Goal: Transaction & Acquisition: Purchase product/service

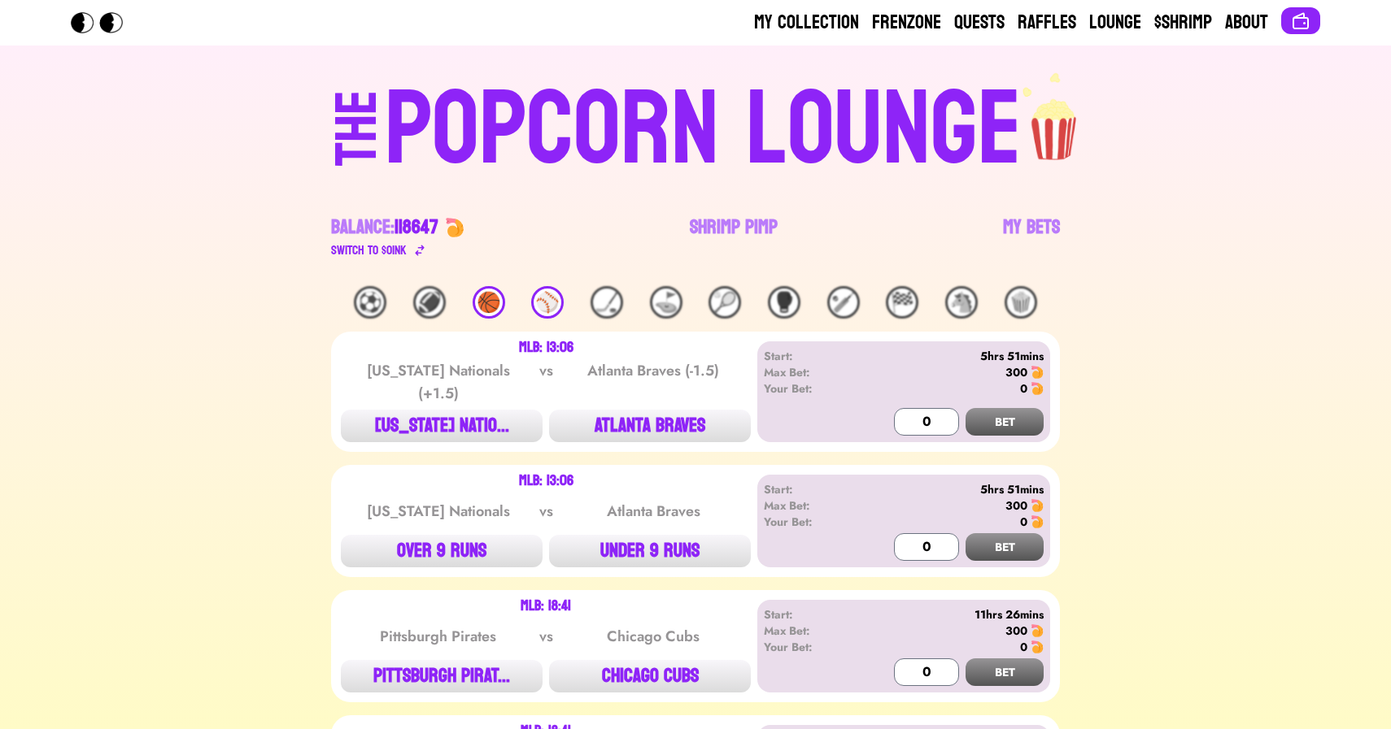
click at [545, 298] on div "⚾️" at bounding box center [547, 302] width 33 height 33
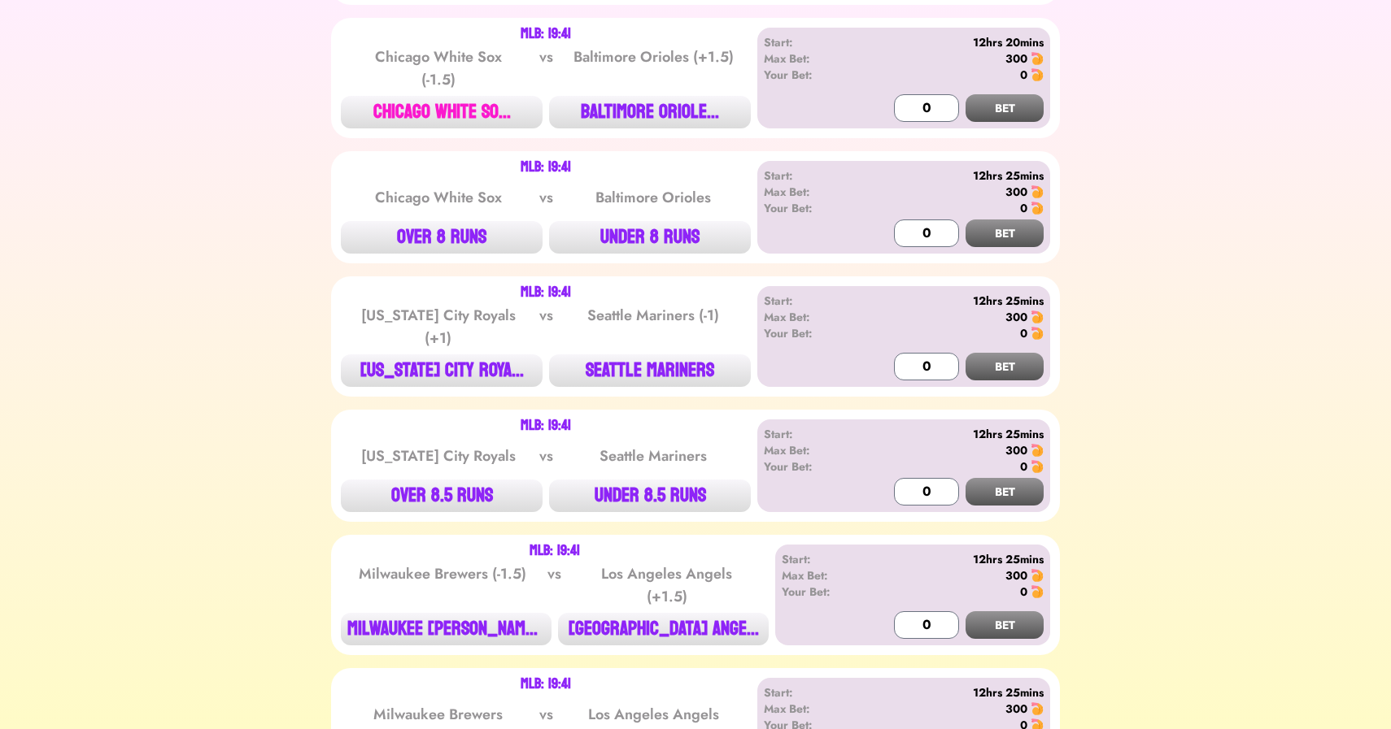
scroll to position [2096, 0]
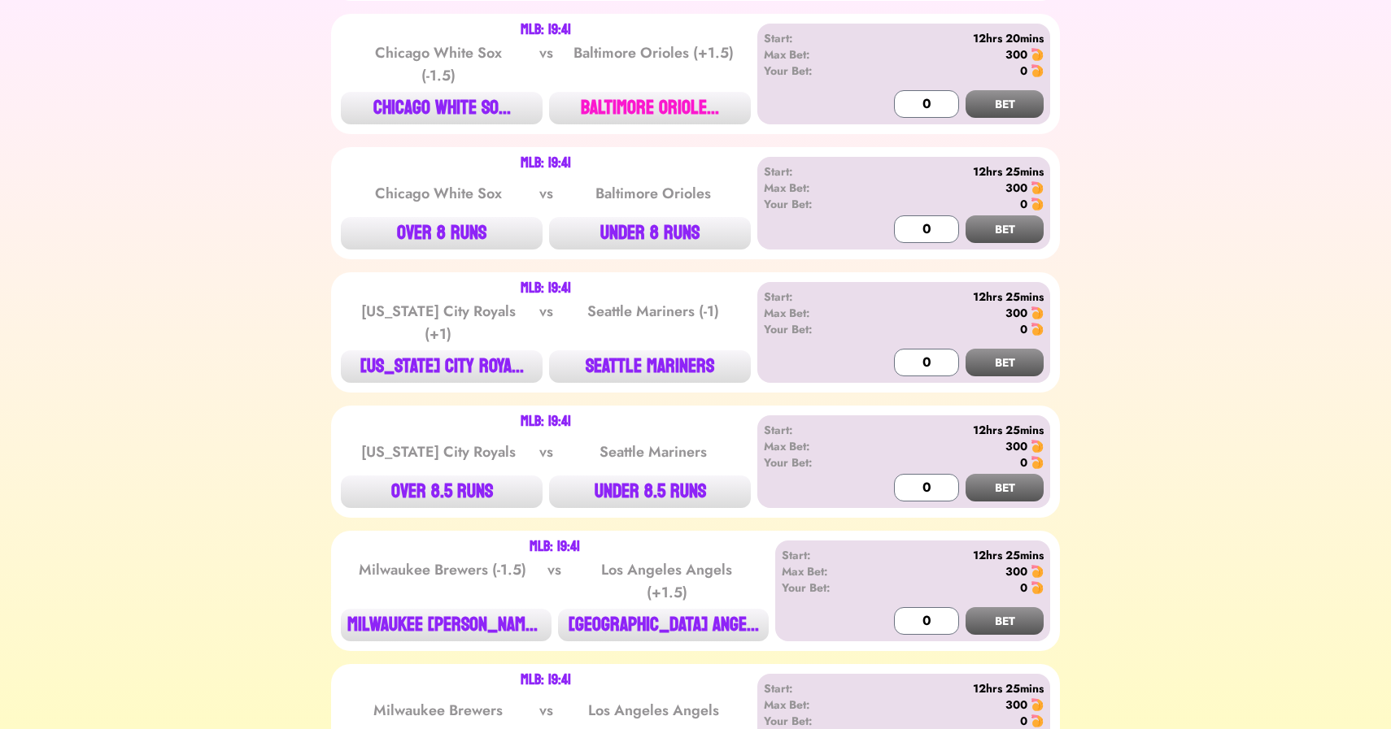
click at [653, 101] on button "BALTIMORE ORIOLE..." at bounding box center [650, 108] width 202 height 33
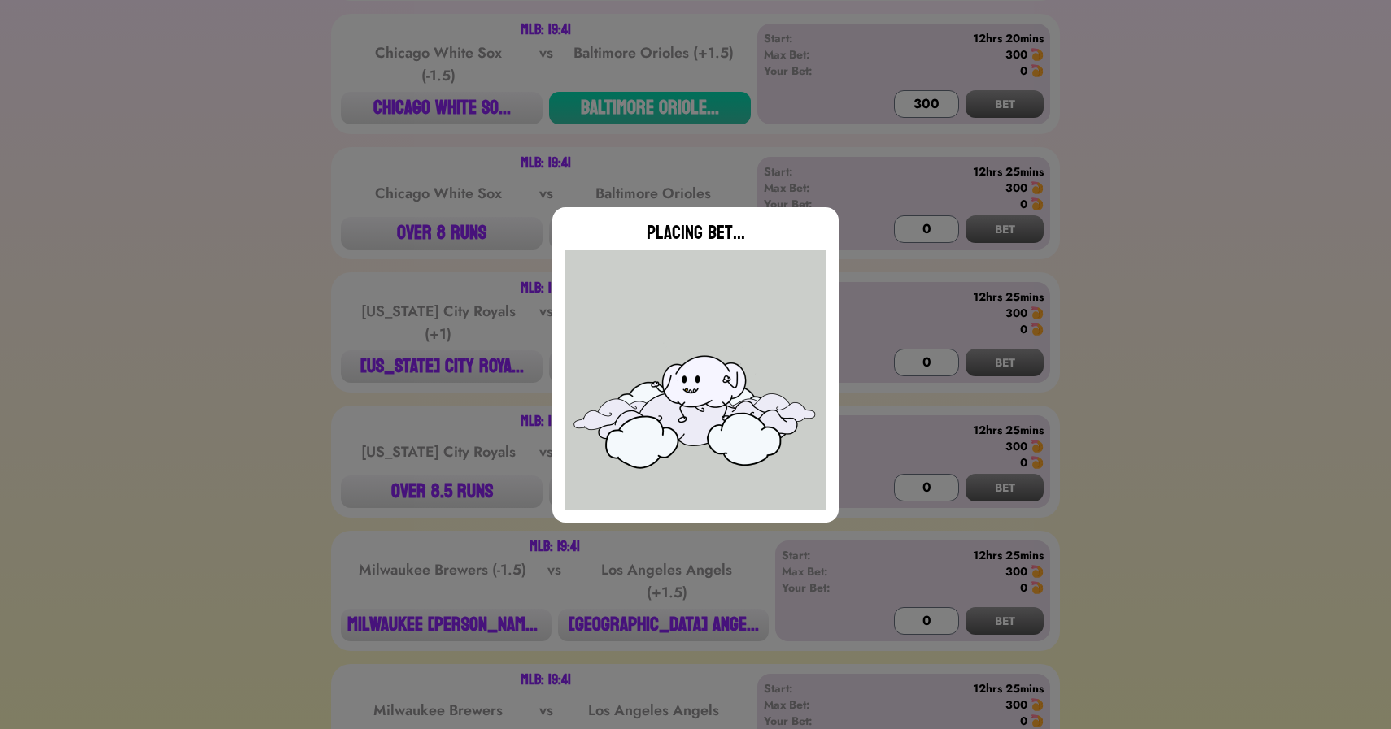
type input "0"
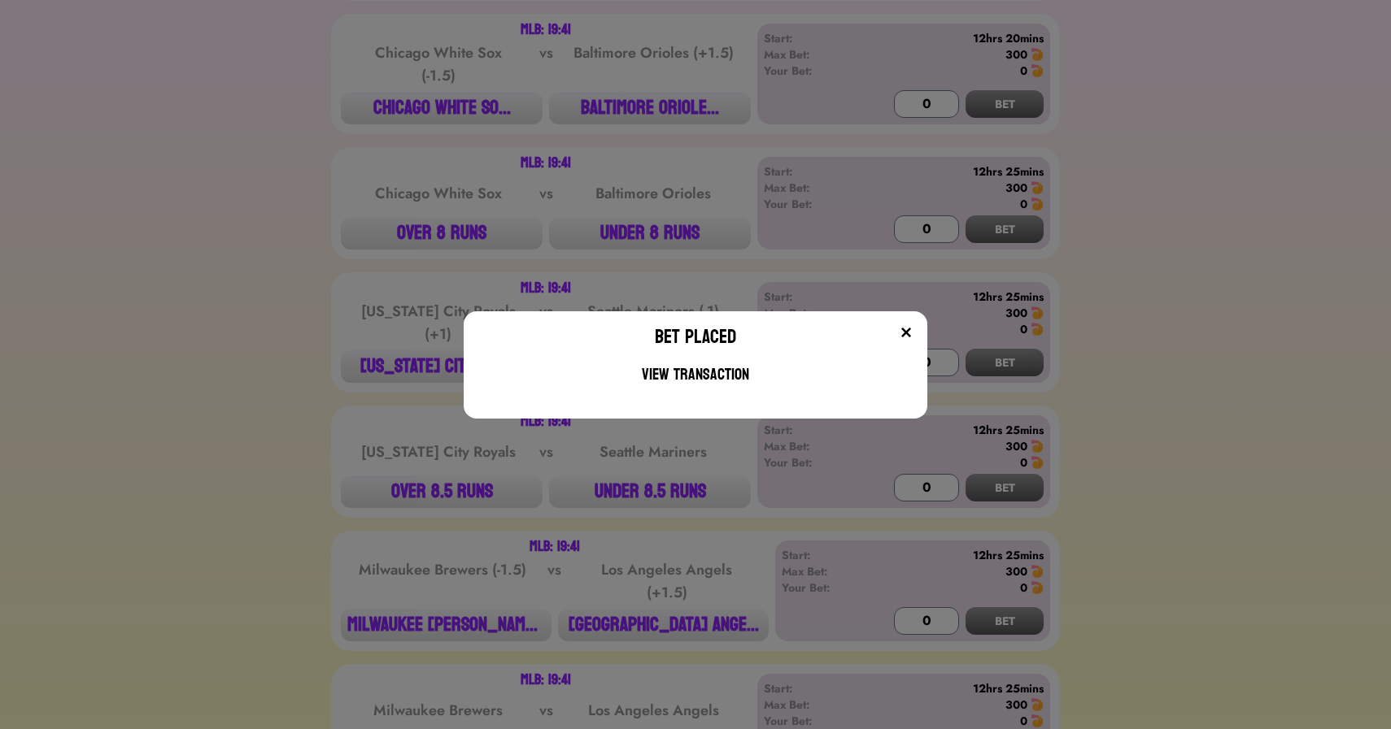
click at [290, 369] on div "Bet Placed View Transaction" at bounding box center [695, 364] width 1391 height 729
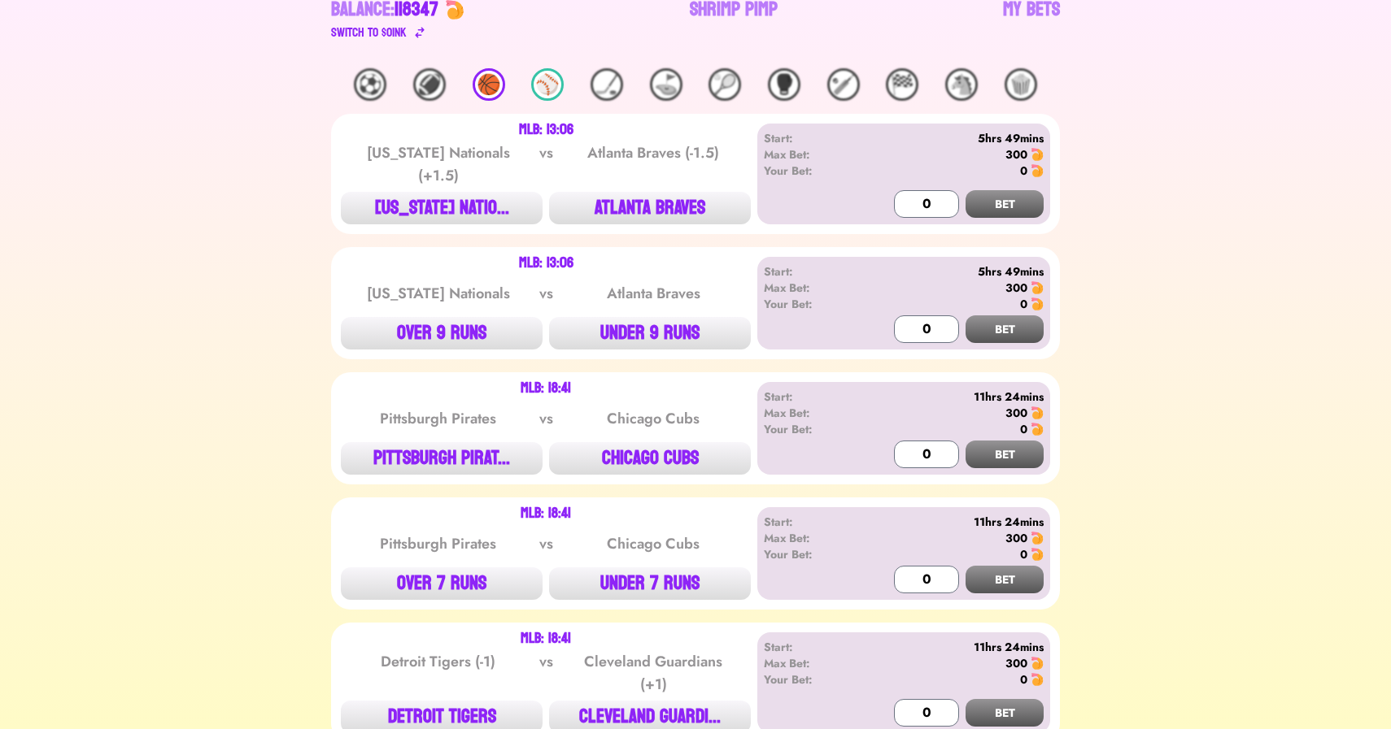
scroll to position [0, 0]
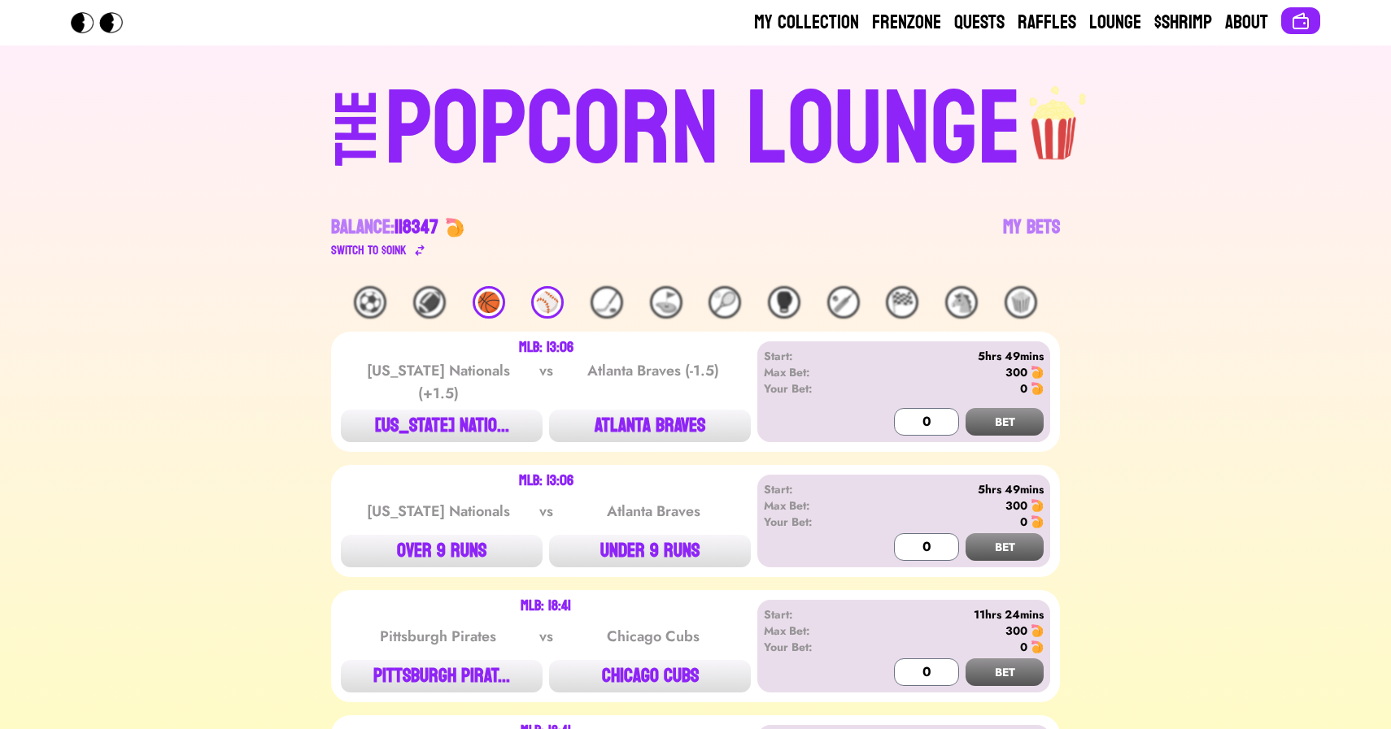
click at [479, 139] on div "POPCORN LOUNGE" at bounding box center [703, 130] width 637 height 104
